Goal: Task Accomplishment & Management: Manage account settings

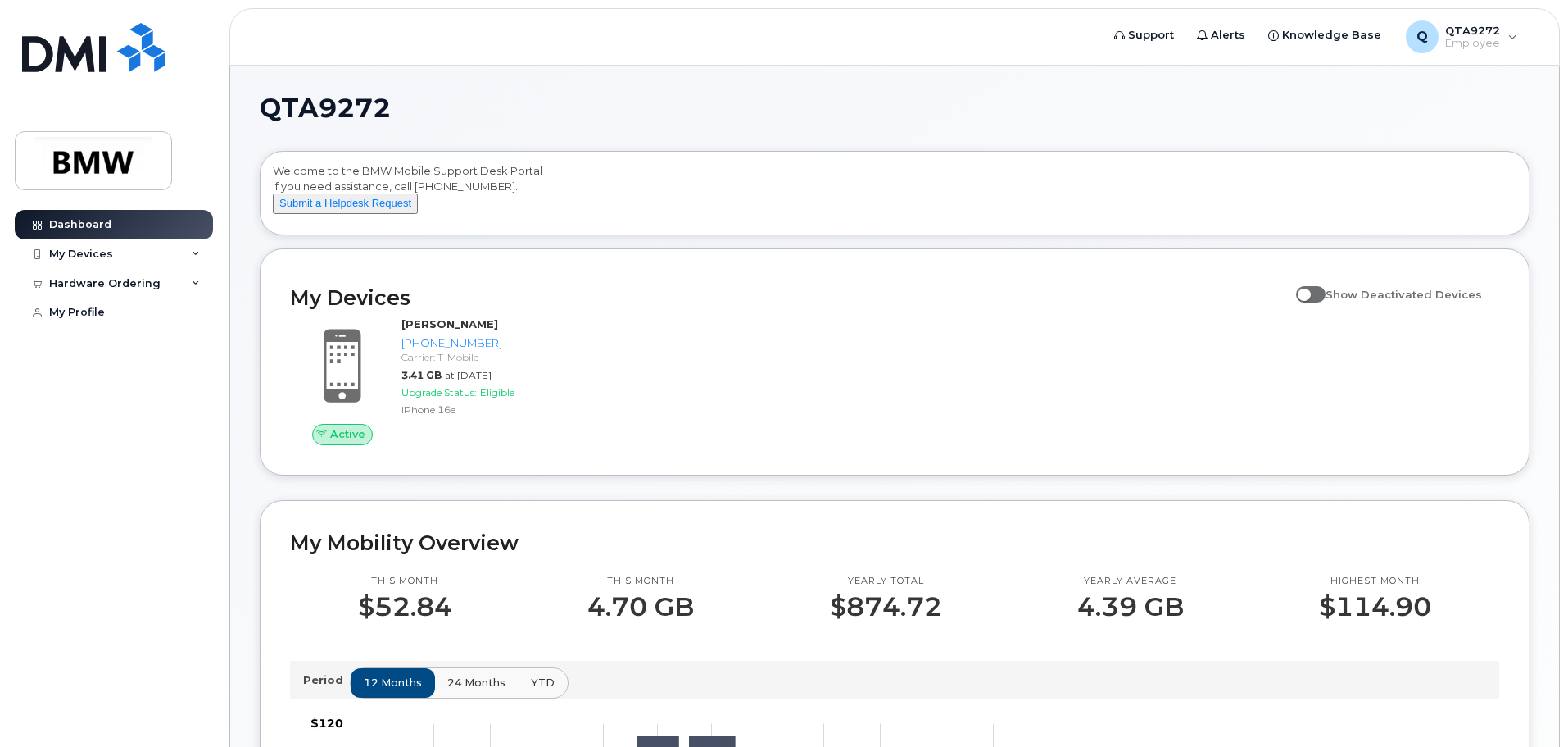
click at [1310, 368] on div "Active Richie Callahan 864-735-5499 Carrier: T-Mobile 3.41 GB at Sep 01, 2025 U…" at bounding box center [895, 380] width 1229 height 147
click at [1326, 302] on span at bounding box center [1311, 294] width 30 height 17
click at [1309, 292] on input "Show Deactivated Devices" at bounding box center [1302, 285] width 13 height 13
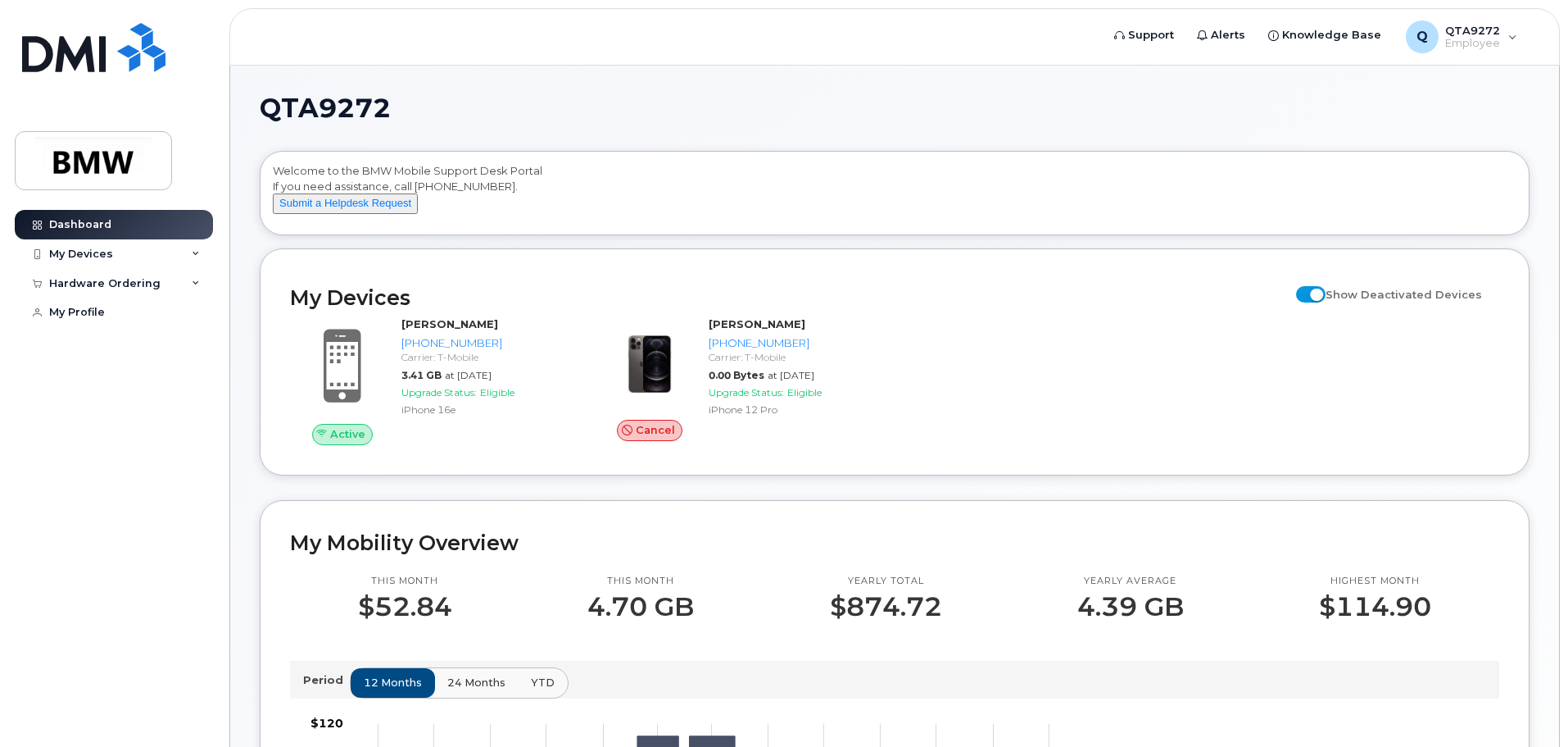
click at [1326, 302] on span at bounding box center [1311, 294] width 30 height 17
click at [1309, 292] on input "Show Deactivated Devices" at bounding box center [1302, 285] width 13 height 13
checkbox input "false"
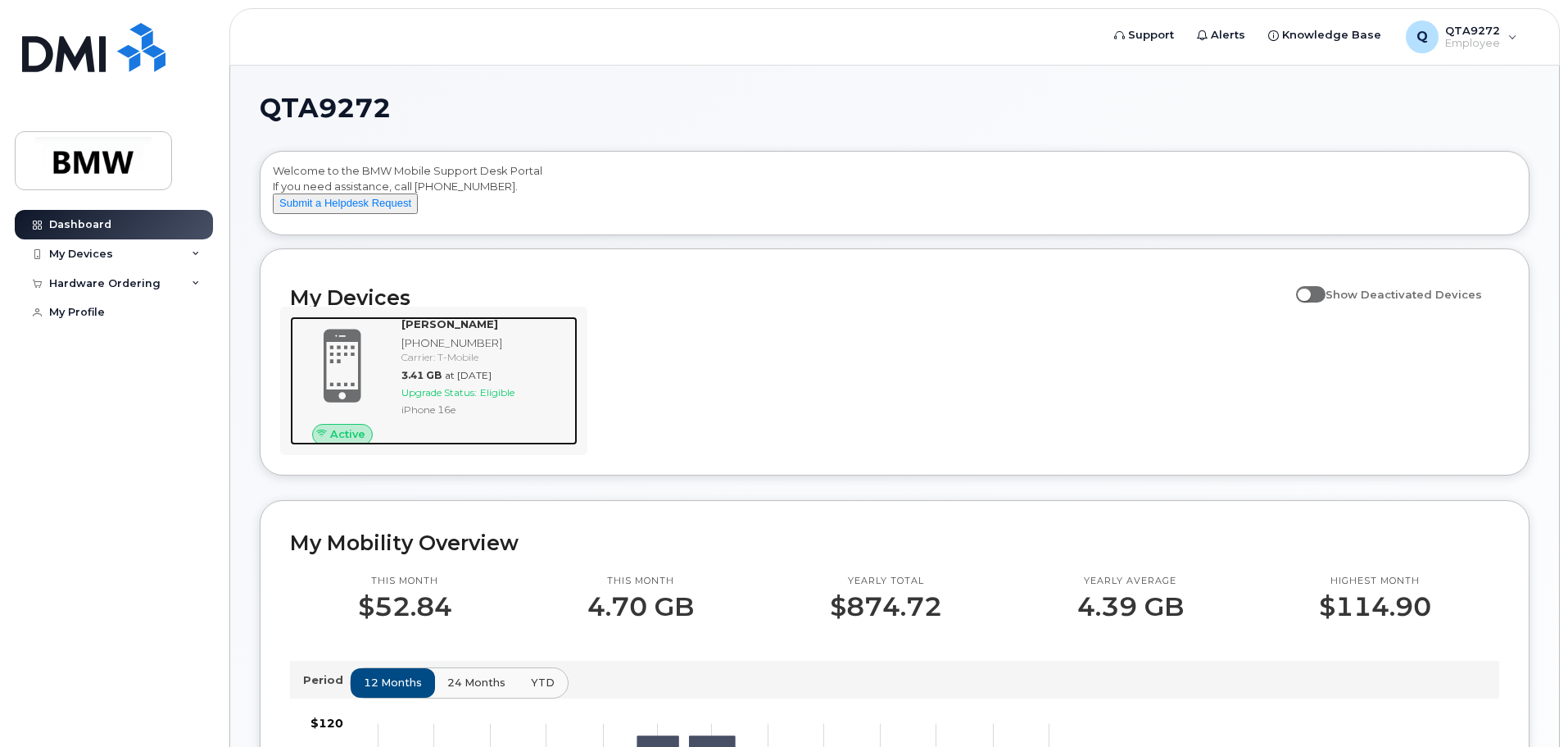
click at [455, 382] on div "Richie Callahan 864-735-5499 Carrier: T-Mobile 3.41 GB at Sep 01, 2025 Upgrade …" at bounding box center [486, 380] width 183 height 128
